Goal: Task Accomplishment & Management: Use online tool/utility

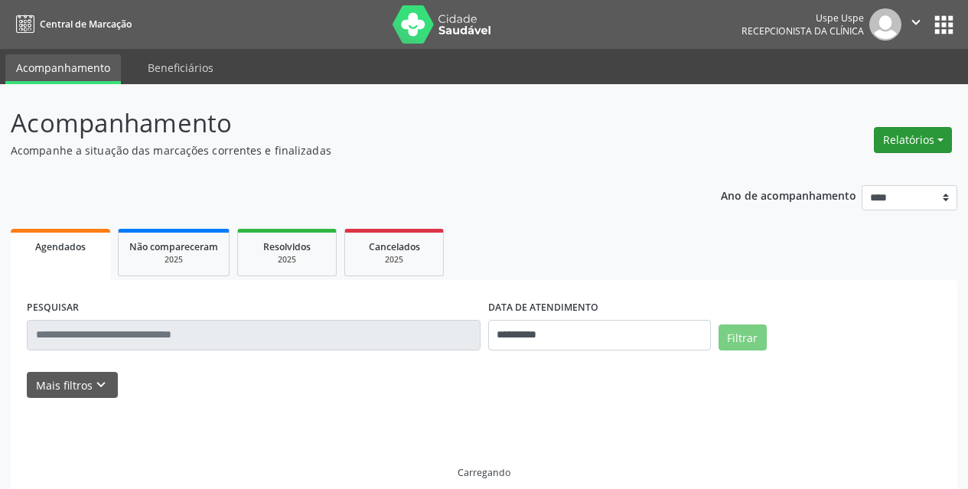
click at [935, 134] on button "Relatórios" at bounding box center [912, 140] width 78 height 26
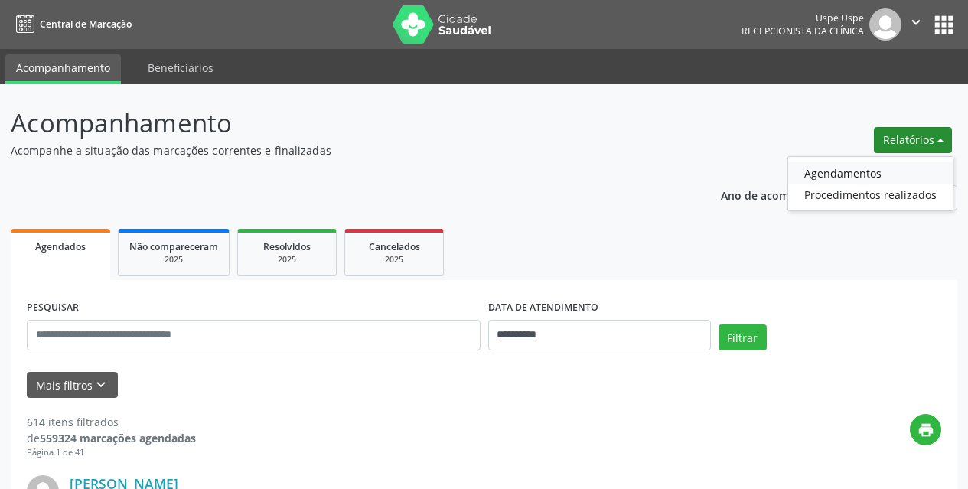
click at [814, 168] on link "Agendamentos" at bounding box center [870, 172] width 164 height 21
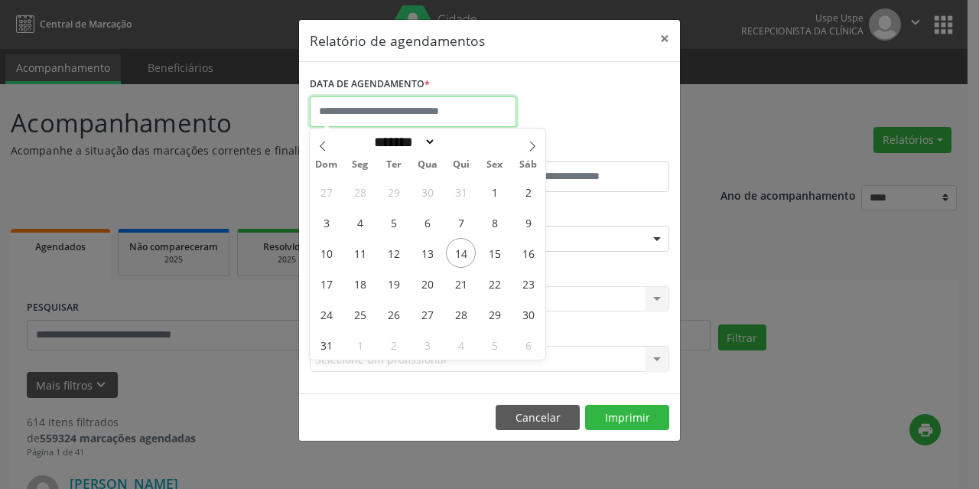
click at [404, 122] on input "text" at bounding box center [413, 111] width 207 height 31
click at [467, 253] on span "14" at bounding box center [461, 253] width 30 height 30
type input "**********"
click at [467, 253] on span "14" at bounding box center [461, 253] width 30 height 30
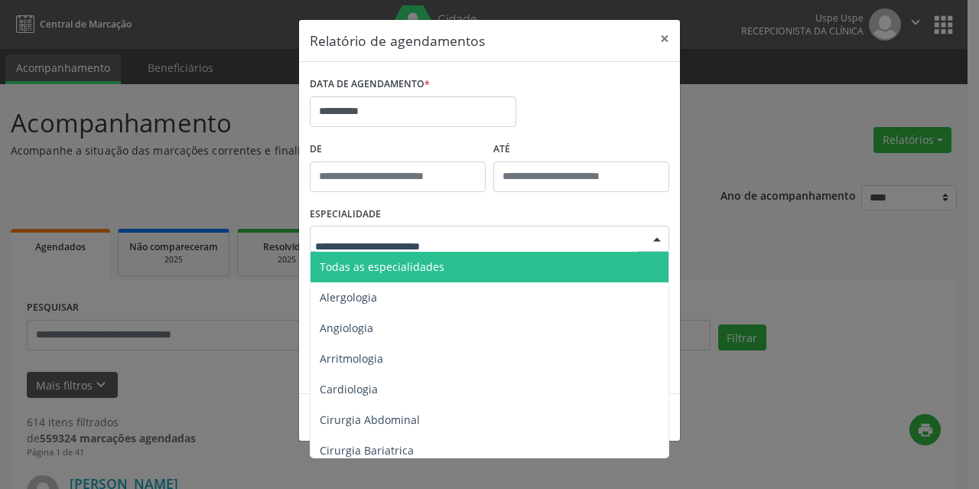
click at [436, 263] on span "Todas as especialidades" at bounding box center [382, 266] width 125 height 15
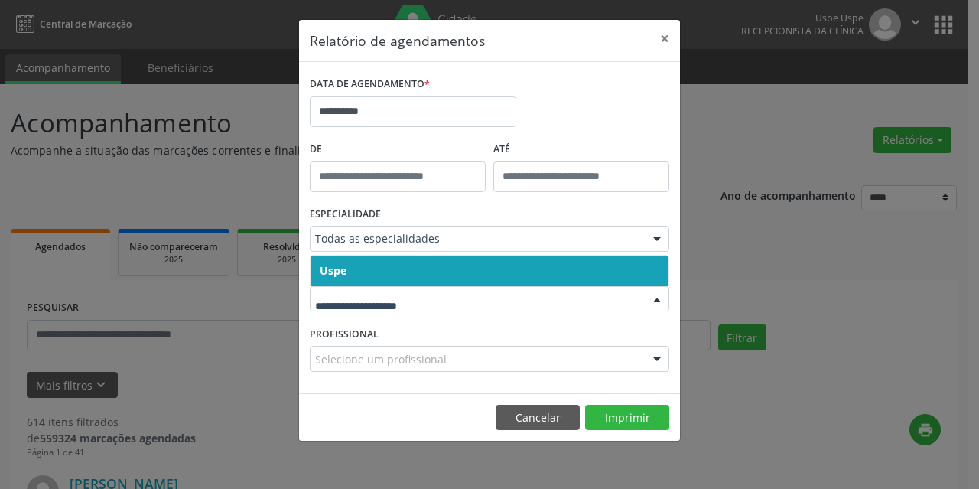
click at [418, 265] on span "Uspe" at bounding box center [490, 270] width 358 height 31
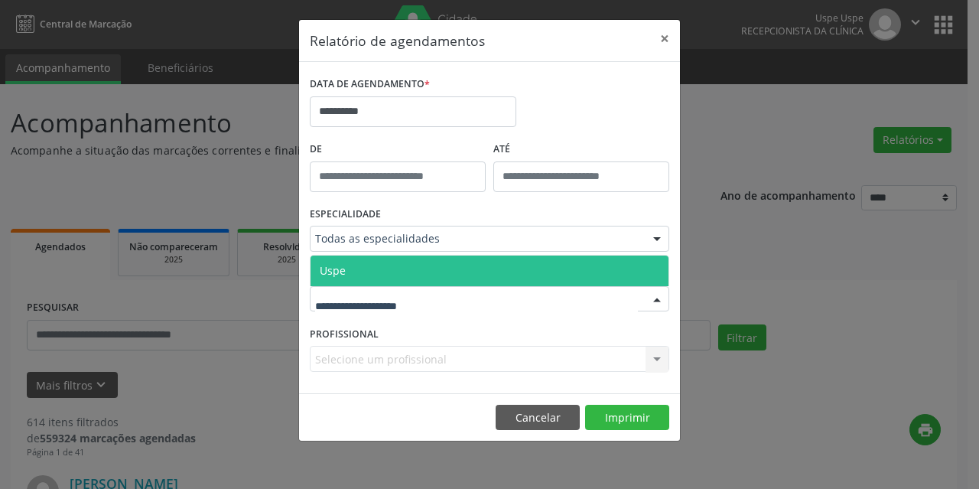
click at [421, 262] on span "Uspe" at bounding box center [490, 270] width 358 height 31
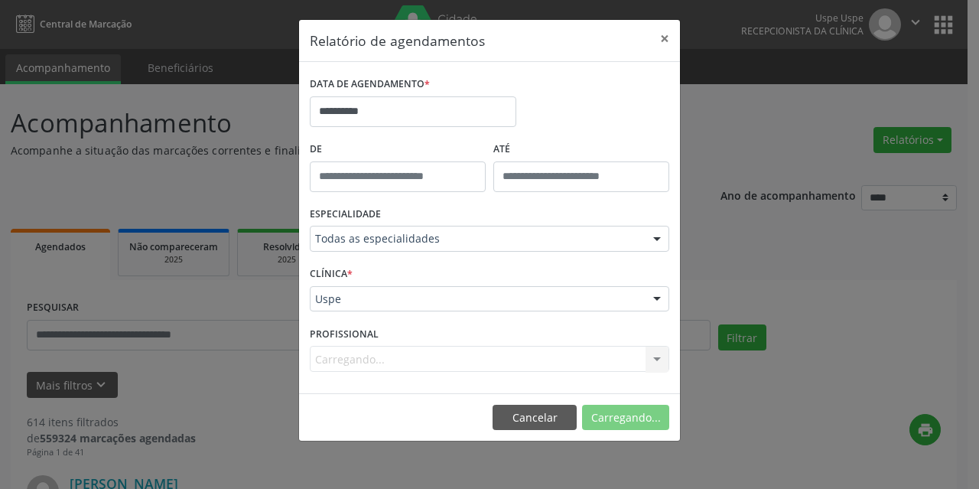
click at [394, 365] on div "Carregando... Nenhum resultado encontrado para: " " Não há nenhuma opção para s…" at bounding box center [489, 359] width 359 height 26
click at [394, 363] on div "Carregando... Nenhum resultado encontrado para: " " Não há nenhuma opção para s…" at bounding box center [489, 359] width 359 height 26
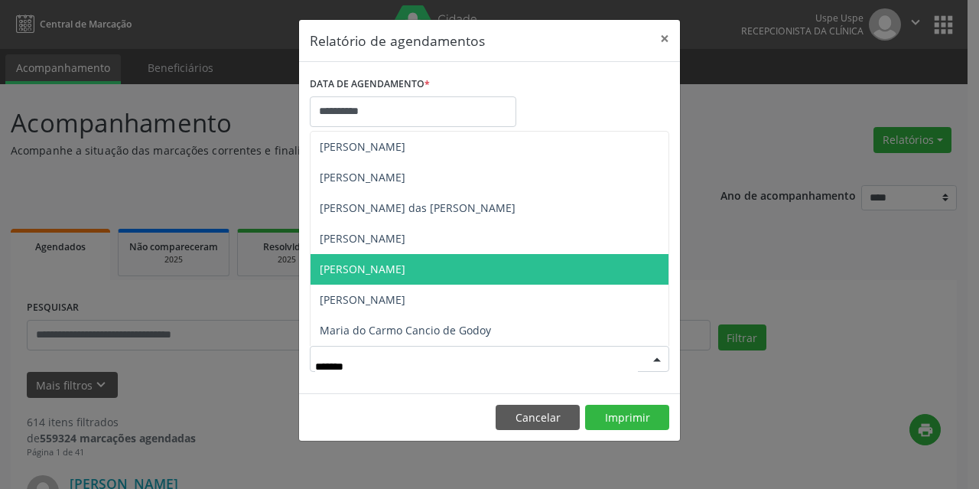
type input "********"
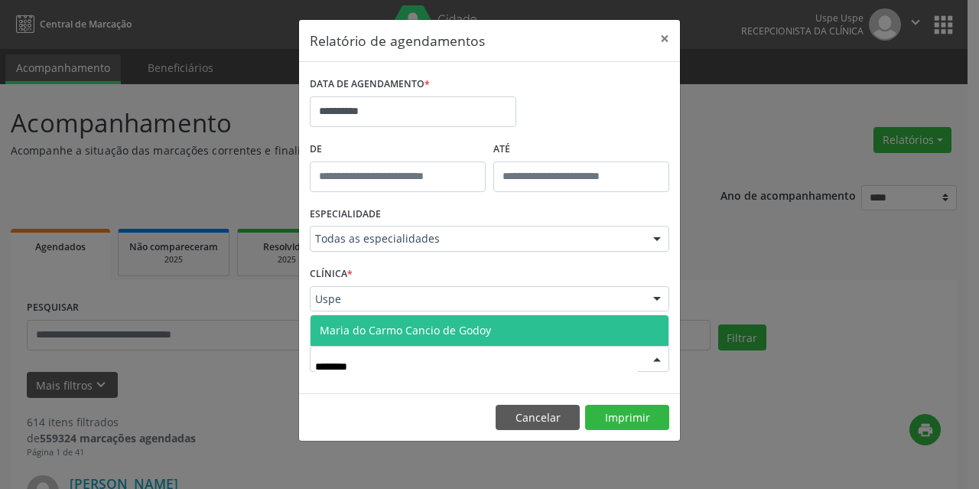
click at [458, 324] on span "Maria do Carmo Cancio de Godoy" at bounding box center [405, 330] width 171 height 15
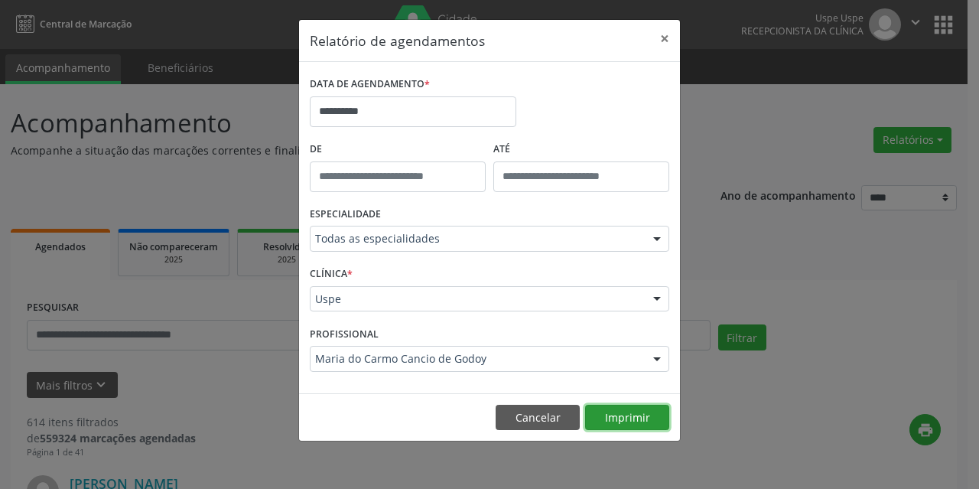
click at [647, 421] on button "Imprimir" at bounding box center [627, 418] width 84 height 26
